Goal: Entertainment & Leisure: Consume media (video, audio)

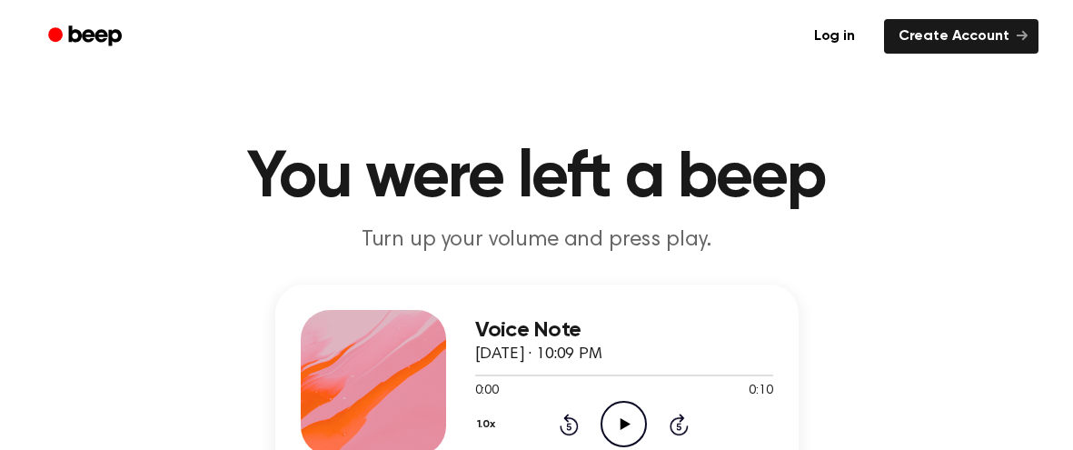
click at [623, 425] on icon at bounding box center [626, 424] width 10 height 12
click at [632, 427] on icon "Play Audio" at bounding box center [624, 424] width 46 height 46
click at [622, 420] on icon at bounding box center [626, 424] width 10 height 12
click at [613, 434] on icon "Play Audio" at bounding box center [624, 424] width 46 height 46
click at [627, 414] on icon "Play Audio" at bounding box center [624, 424] width 46 height 46
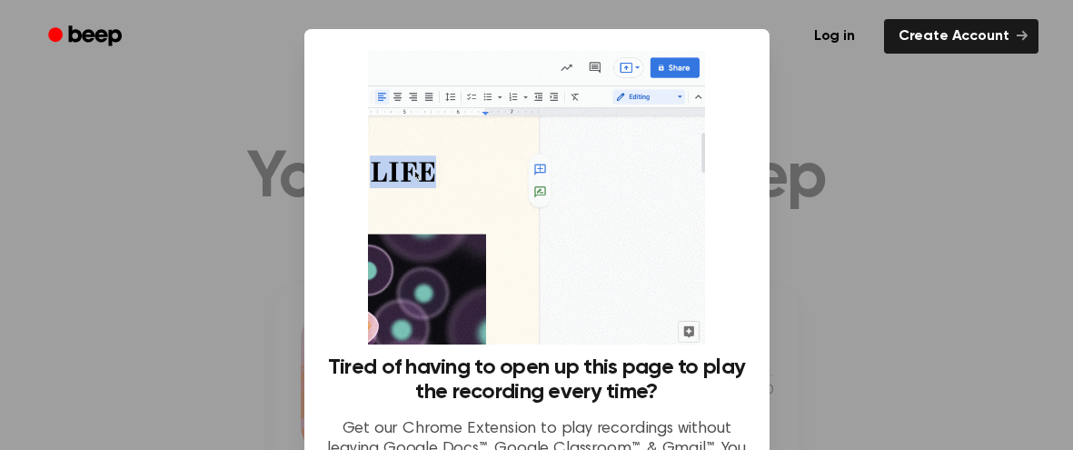
click at [722, 256] on div "Tired of having to open up this page to play the recording every time? Get our …" at bounding box center [537, 273] width 422 height 444
drag, startPoint x: 705, startPoint y: 146, endPoint x: 716, endPoint y: 168, distance: 24.4
click at [716, 168] on div "Tired of having to open up this page to play the recording every time? Get our …" at bounding box center [537, 273] width 422 height 444
drag, startPoint x: 753, startPoint y: 161, endPoint x: 761, endPoint y: 185, distance: 25.6
click at [761, 185] on div "Tired of having to open up this page to play the recording every time? Get our …" at bounding box center [536, 269] width 465 height 480
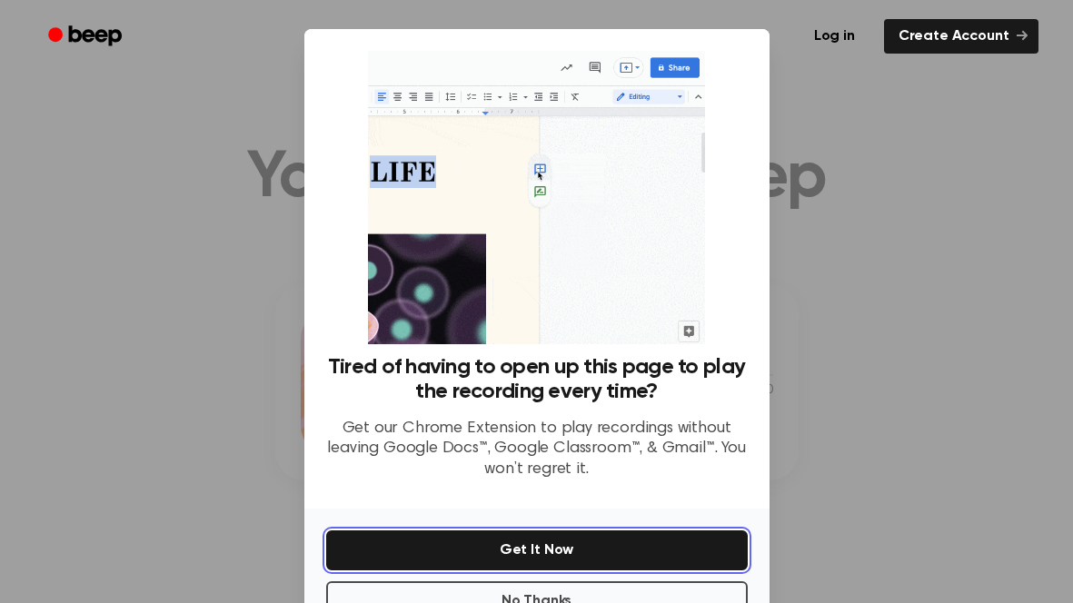
click at [424, 449] on button "Get It Now" at bounding box center [537, 551] width 422 height 40
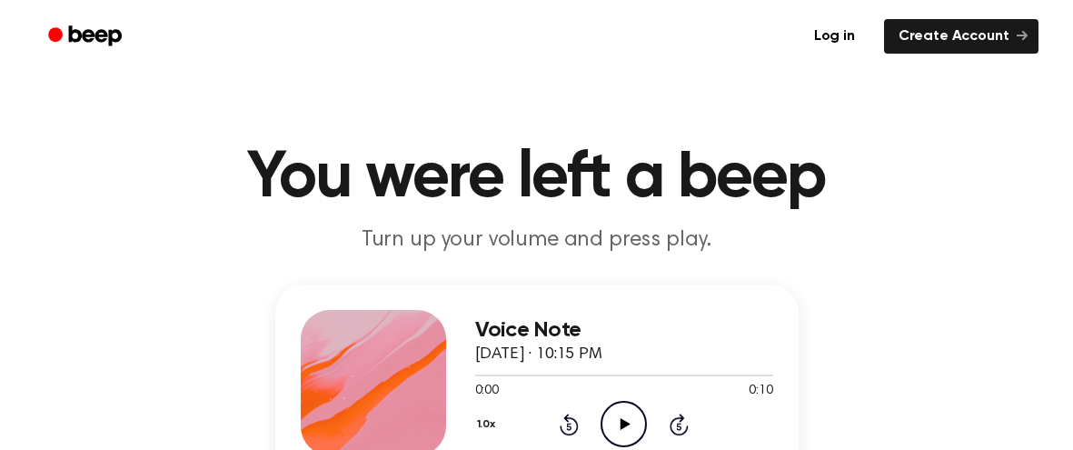
click at [626, 425] on icon at bounding box center [626, 424] width 10 height 12
click at [617, 415] on icon "Play Audio" at bounding box center [624, 424] width 46 height 46
click at [636, 407] on icon "Play Audio" at bounding box center [624, 424] width 46 height 46
